Goal: Information Seeking & Learning: Learn about a topic

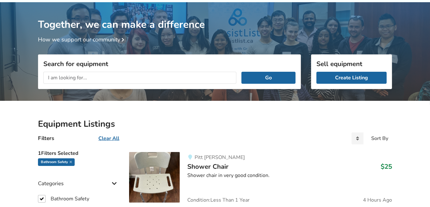
scroll to position [28, 0]
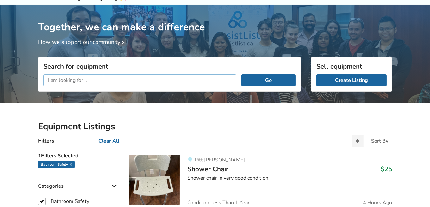
click at [85, 82] on input "text" at bounding box center [139, 80] width 193 height 12
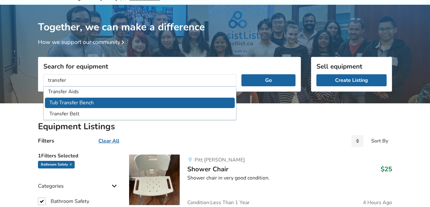
click at [85, 102] on li "Tub Transfer Bench" at bounding box center [140, 103] width 190 height 10
type input "Tub Transfer Bench"
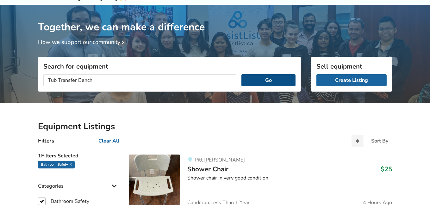
click at [271, 83] on button "Go" at bounding box center [268, 80] width 54 height 12
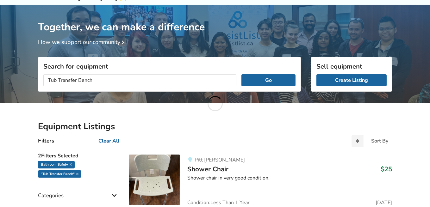
click at [70, 164] on icon at bounding box center [71, 164] width 2 height 3
checkbox input "false"
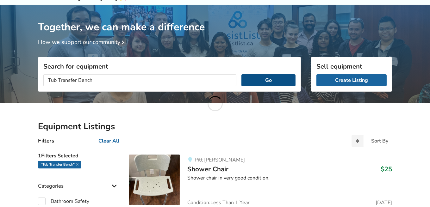
click at [264, 77] on button "Go" at bounding box center [268, 80] width 54 height 12
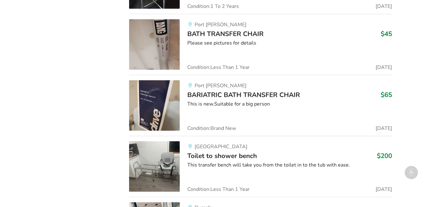
scroll to position [1114, 0]
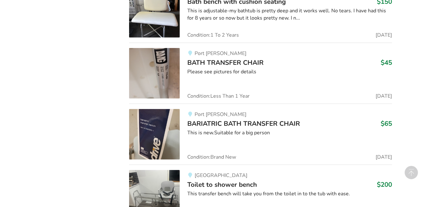
click at [206, 124] on span "BARIATRIC BATH TRANSFER CHAIR" at bounding box center [243, 123] width 113 height 9
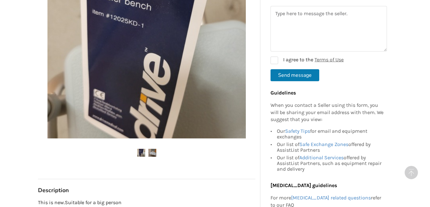
scroll to position [259, 0]
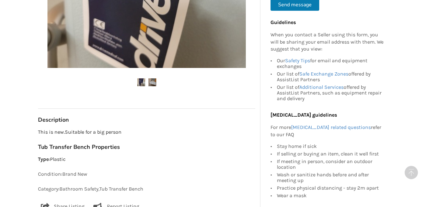
click at [150, 82] on img at bounding box center [152, 82] width 8 height 8
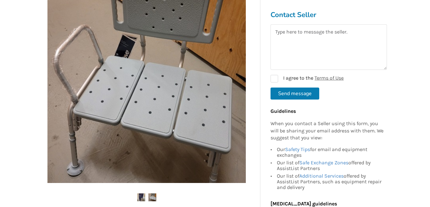
scroll to position [28, 0]
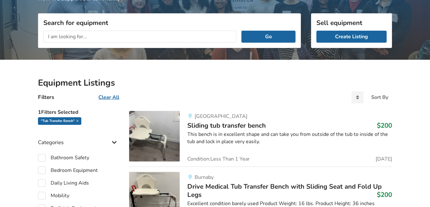
scroll to position [86, 0]
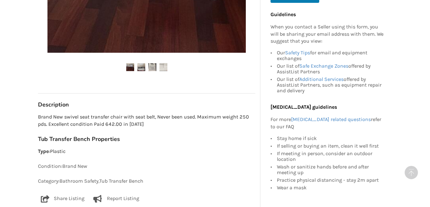
scroll to position [287, 0]
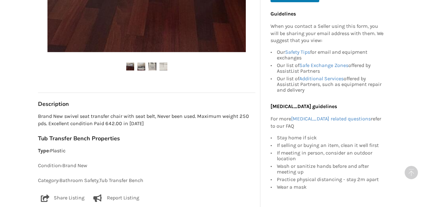
click at [139, 65] on img at bounding box center [141, 67] width 8 height 8
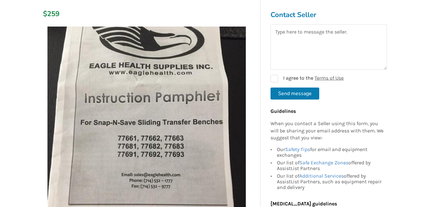
scroll to position [86, 0]
